Goal: Task Accomplishment & Management: Use online tool/utility

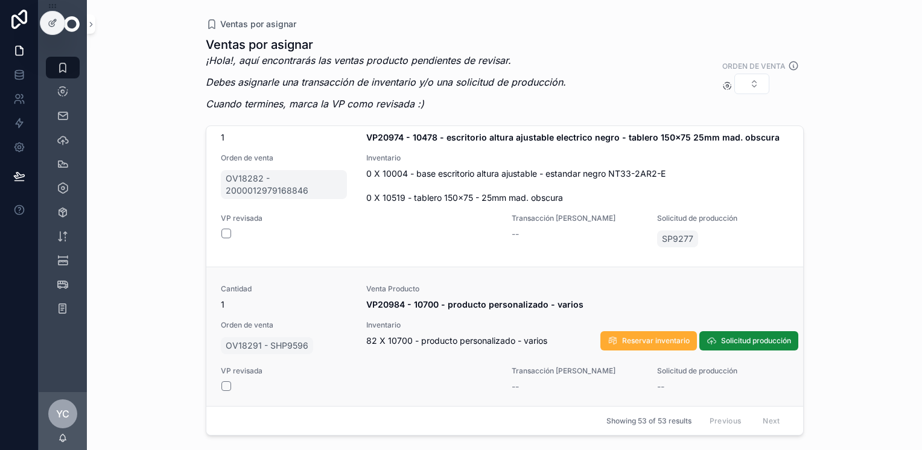
scroll to position [7564, 0]
click at [756, 337] on span "Solicitud producción" at bounding box center [756, 341] width 70 height 10
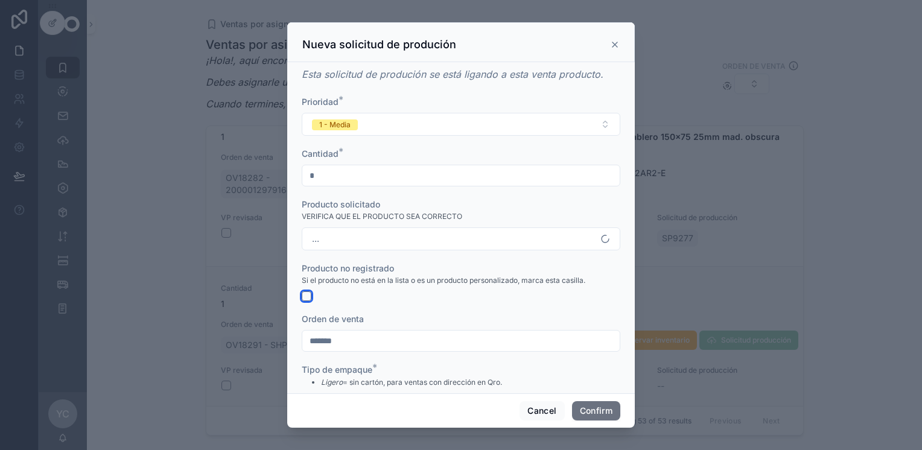
click at [308, 299] on button "button" at bounding box center [307, 297] width 10 height 10
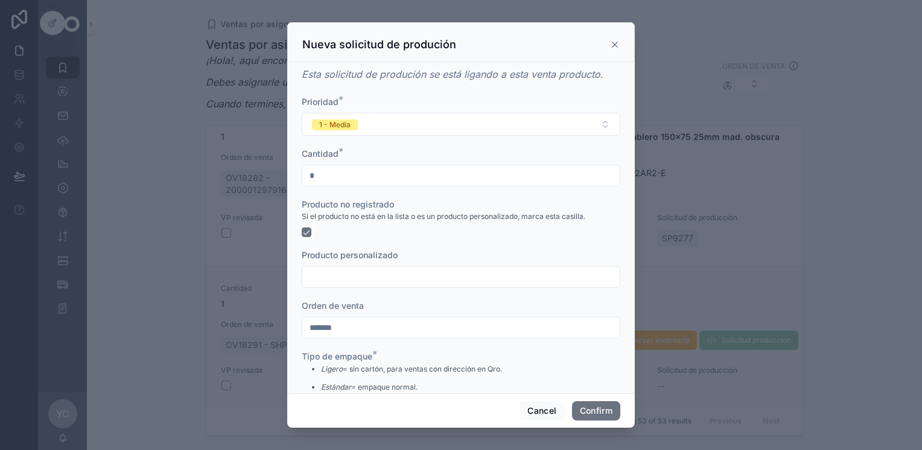
click at [331, 278] on input "text" at bounding box center [460, 277] width 317 height 17
click at [314, 276] on input "**********" at bounding box center [460, 277] width 317 height 17
type input "**********"
click at [610, 409] on button "Confirm" at bounding box center [596, 410] width 48 height 19
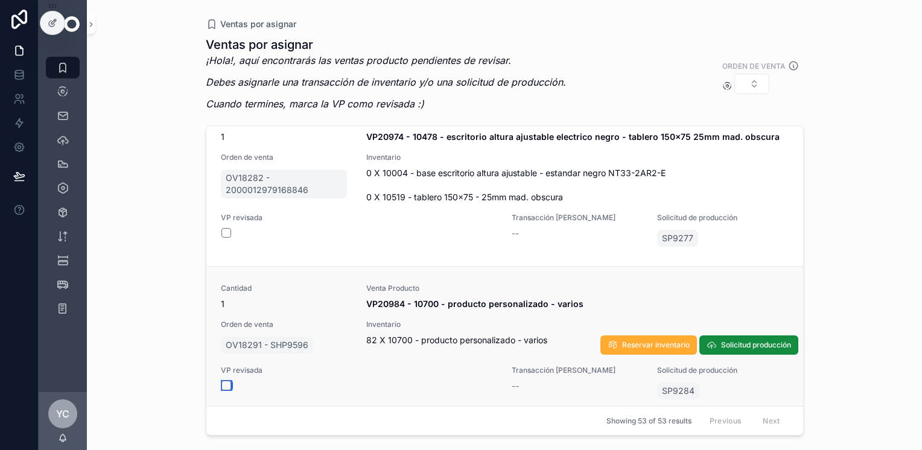
click at [226, 383] on button "scrollable content" at bounding box center [227, 386] width 10 height 10
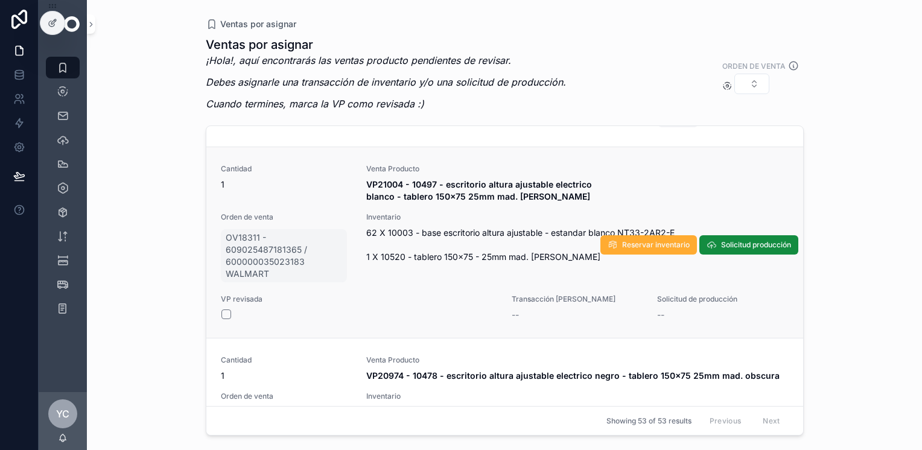
scroll to position [7479, 0]
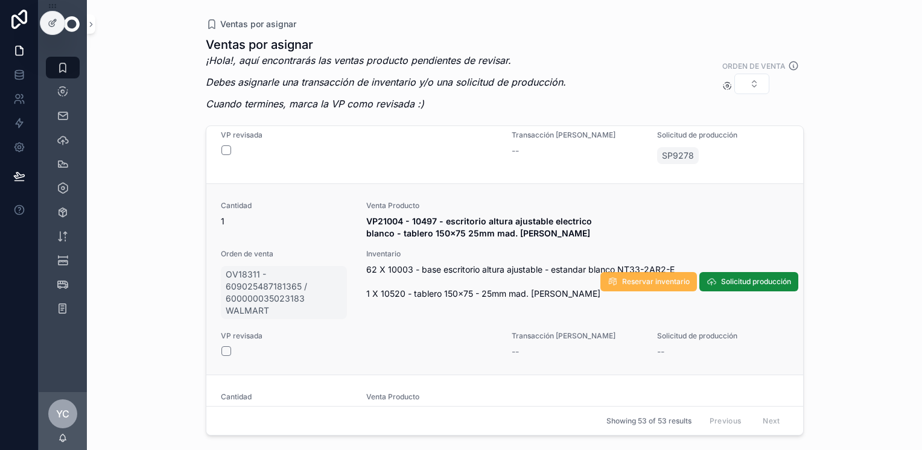
click at [642, 277] on span "Reservar inventario" at bounding box center [656, 282] width 68 height 10
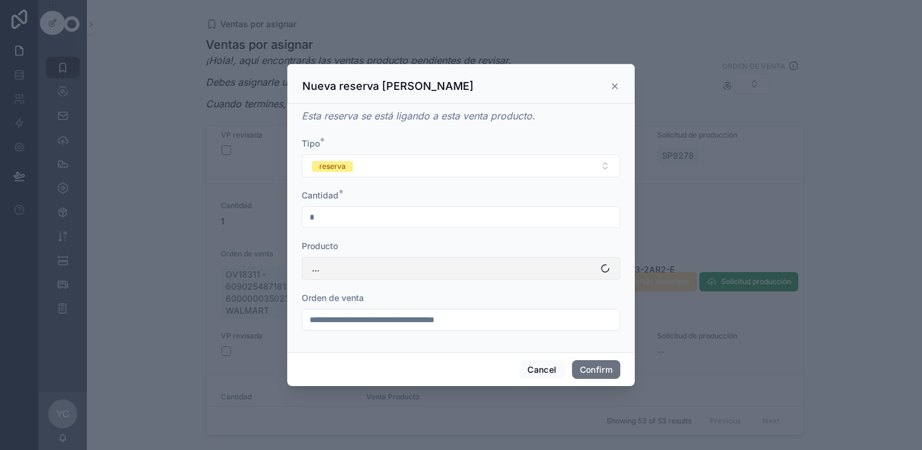
click at [319, 266] on span "..." at bounding box center [315, 269] width 7 height 12
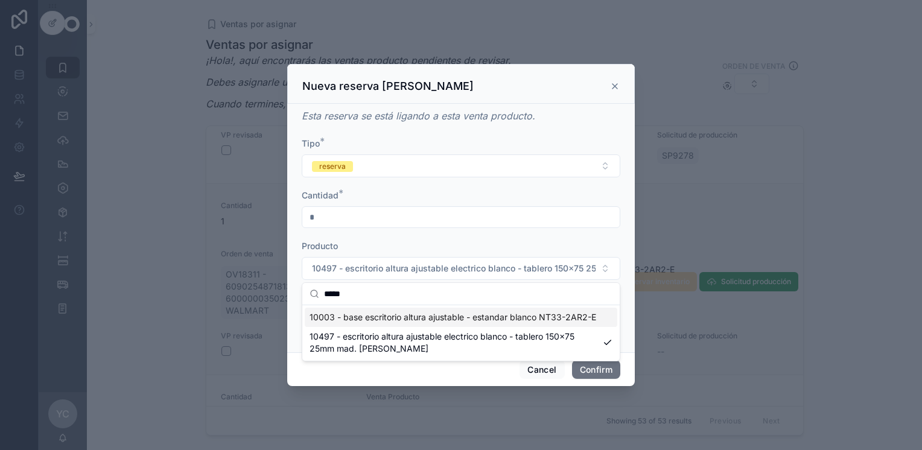
type input "*****"
click at [377, 314] on span "10003 - base escritorio altura ajustable - estandar blanco NT33-2AR2-E" at bounding box center [453, 317] width 287 height 12
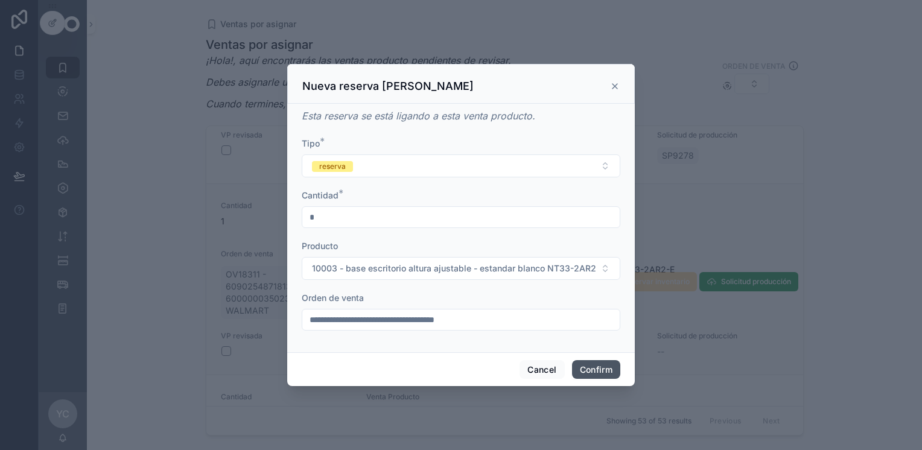
click at [592, 371] on button "Confirm" at bounding box center [596, 369] width 48 height 19
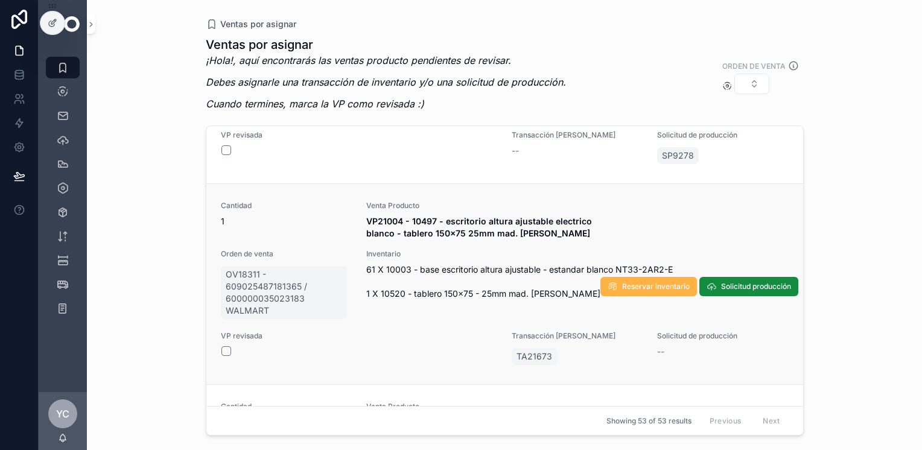
click at [636, 282] on span "Reservar inventario" at bounding box center [656, 287] width 68 height 10
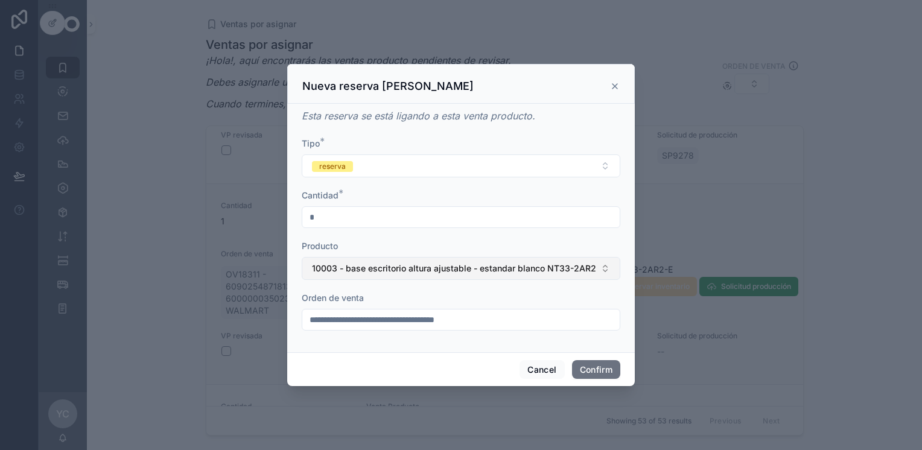
click at [401, 272] on span "10003 - base escritorio altura ajustable - estandar blanco NT33-2AR2-E" at bounding box center [454, 269] width 284 height 12
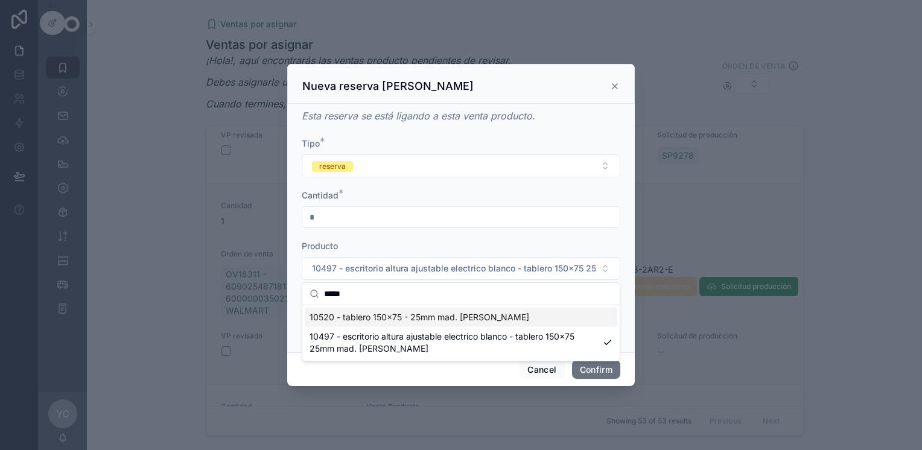
type input "*****"
click at [406, 320] on span "10520 - tablero 150x75 - 25mm mad. [PERSON_NAME]" at bounding box center [420, 317] width 220 height 12
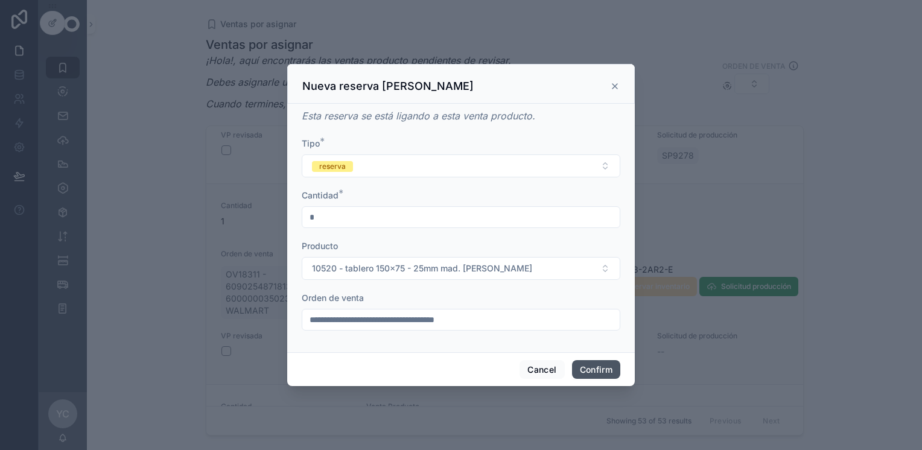
click at [605, 369] on button "Confirm" at bounding box center [596, 369] width 48 height 19
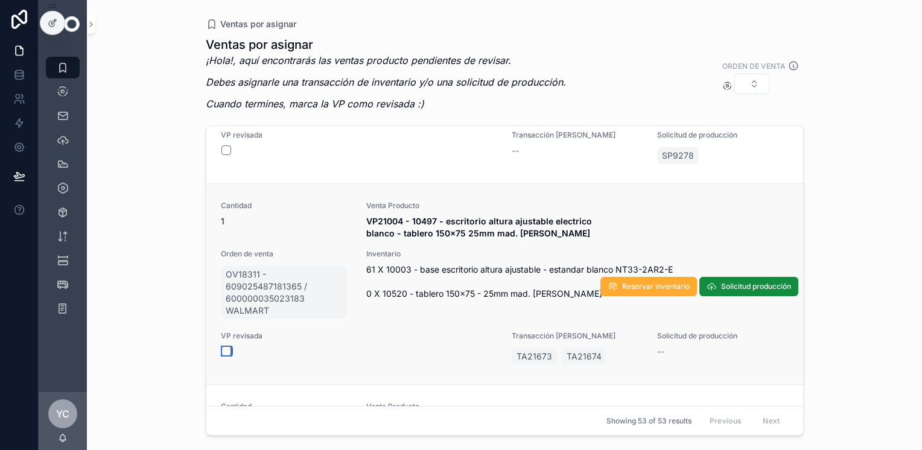
click at [229, 346] on button "scrollable content" at bounding box center [227, 351] width 10 height 10
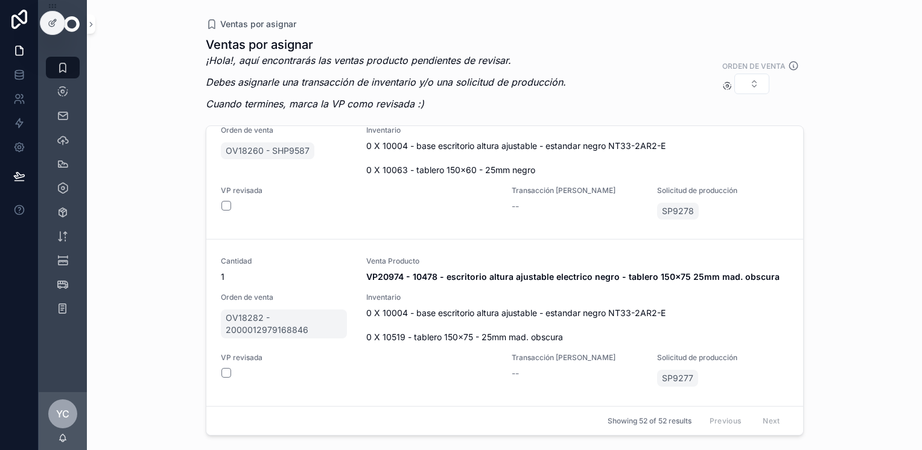
scroll to position [7420, 0]
